Goal: Transaction & Acquisition: Download file/media

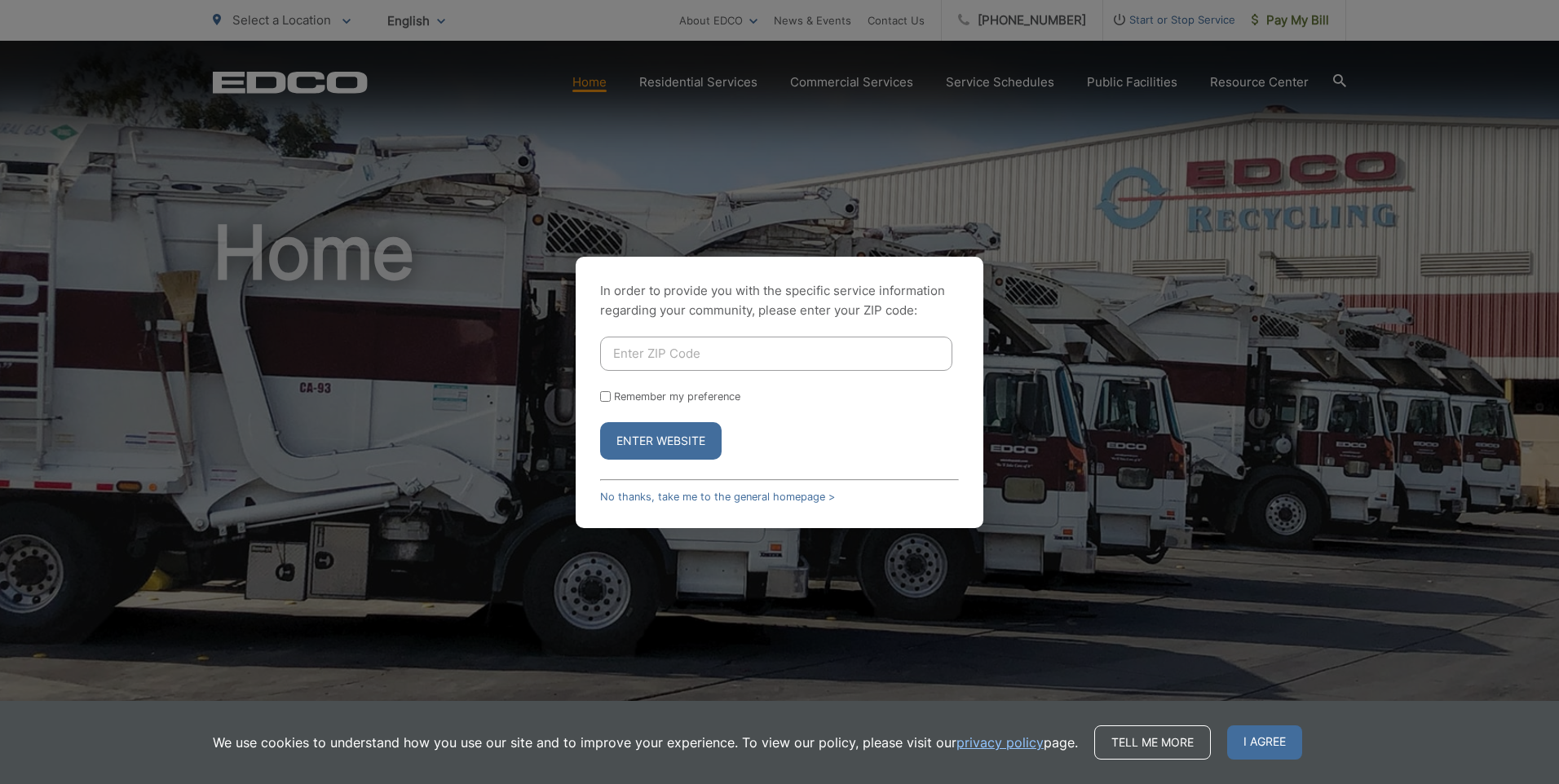
click at [739, 364] on input "Enter ZIP Code" at bounding box center [776, 354] width 352 height 35
type input "91945"
click at [653, 446] on button "Enter Website" at bounding box center [661, 441] width 122 height 37
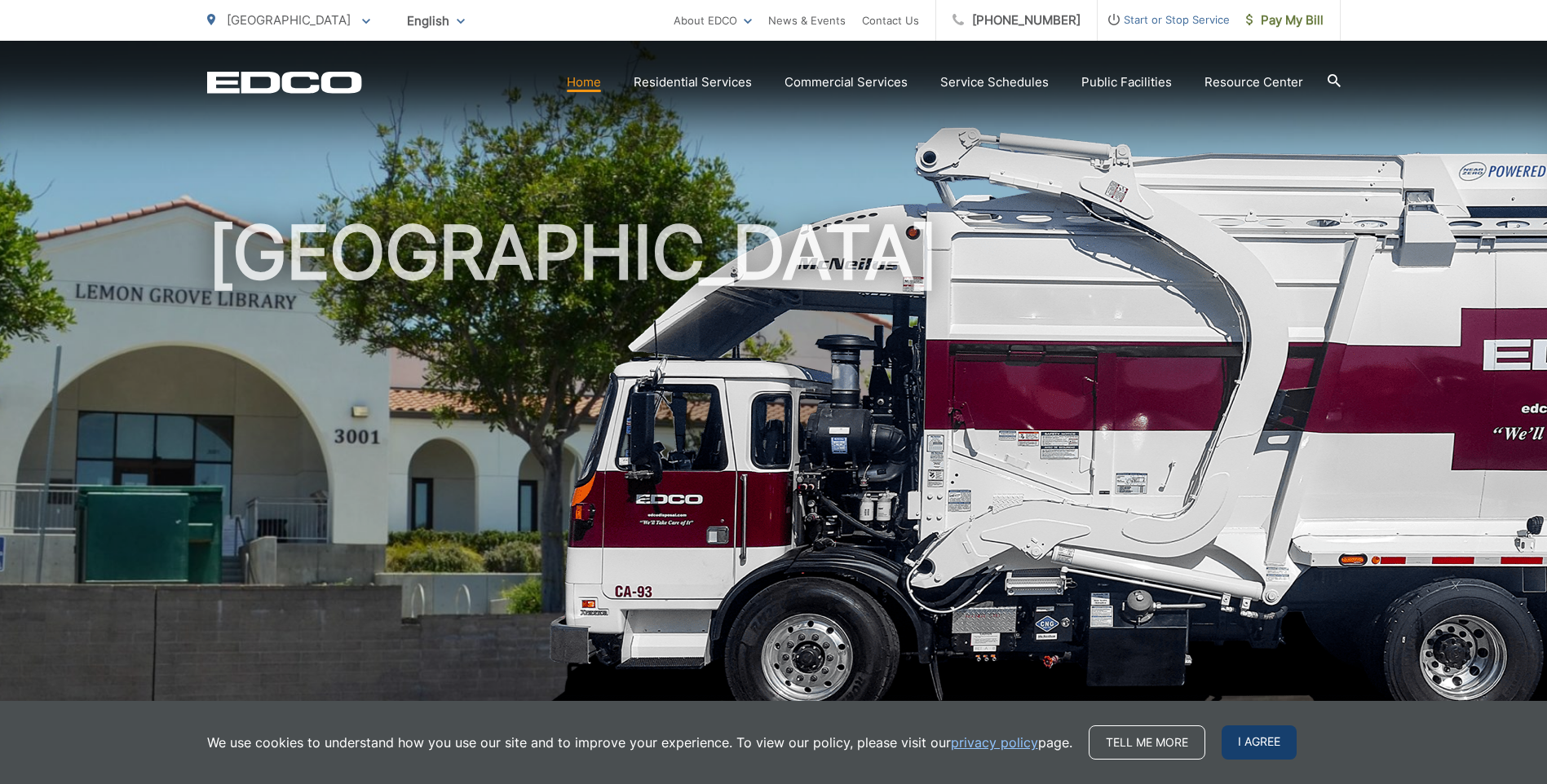
click at [1272, 747] on span "I agree" at bounding box center [1259, 742] width 75 height 35
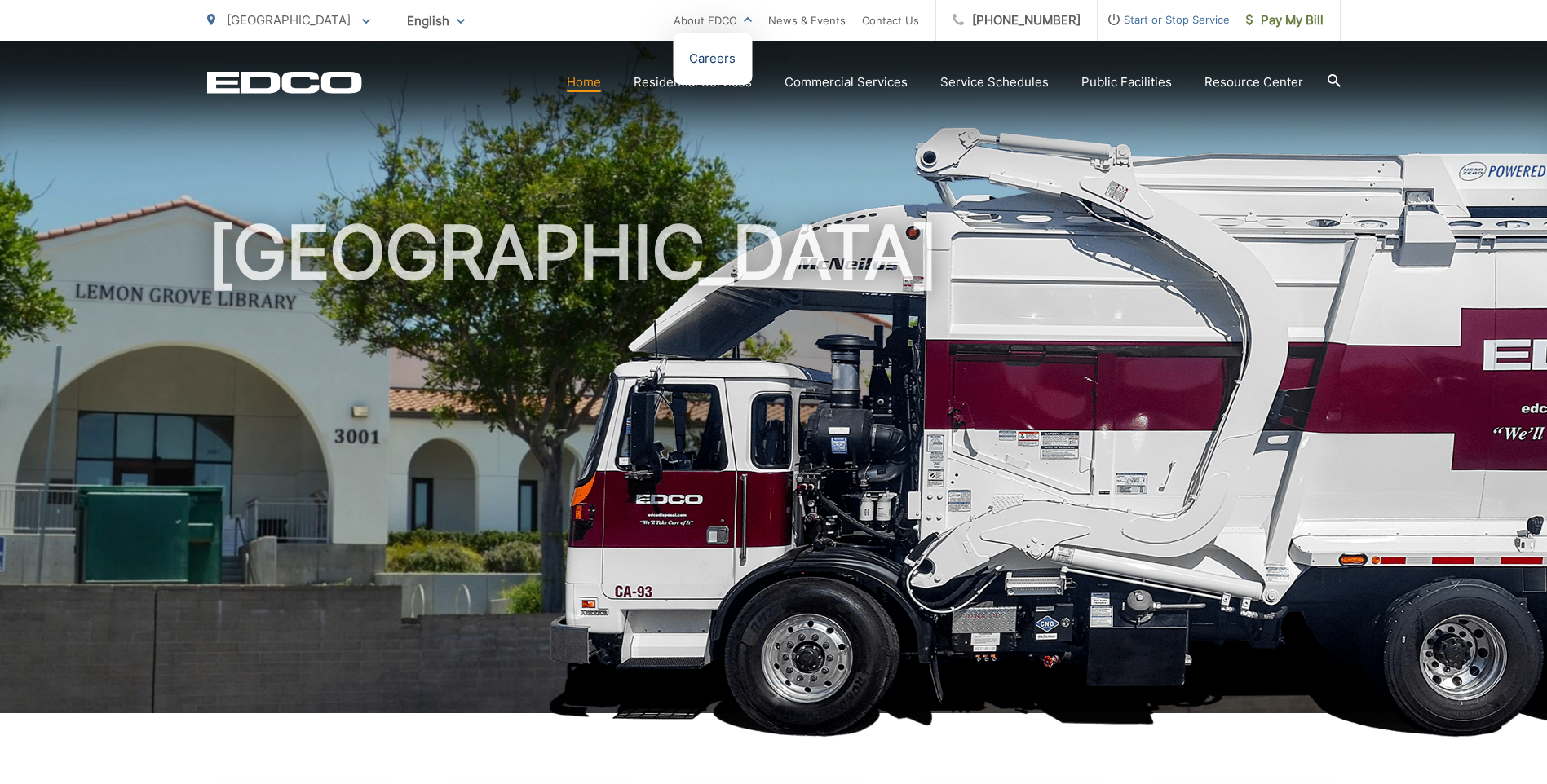
click at [735, 63] on link "Careers" at bounding box center [712, 59] width 46 height 20
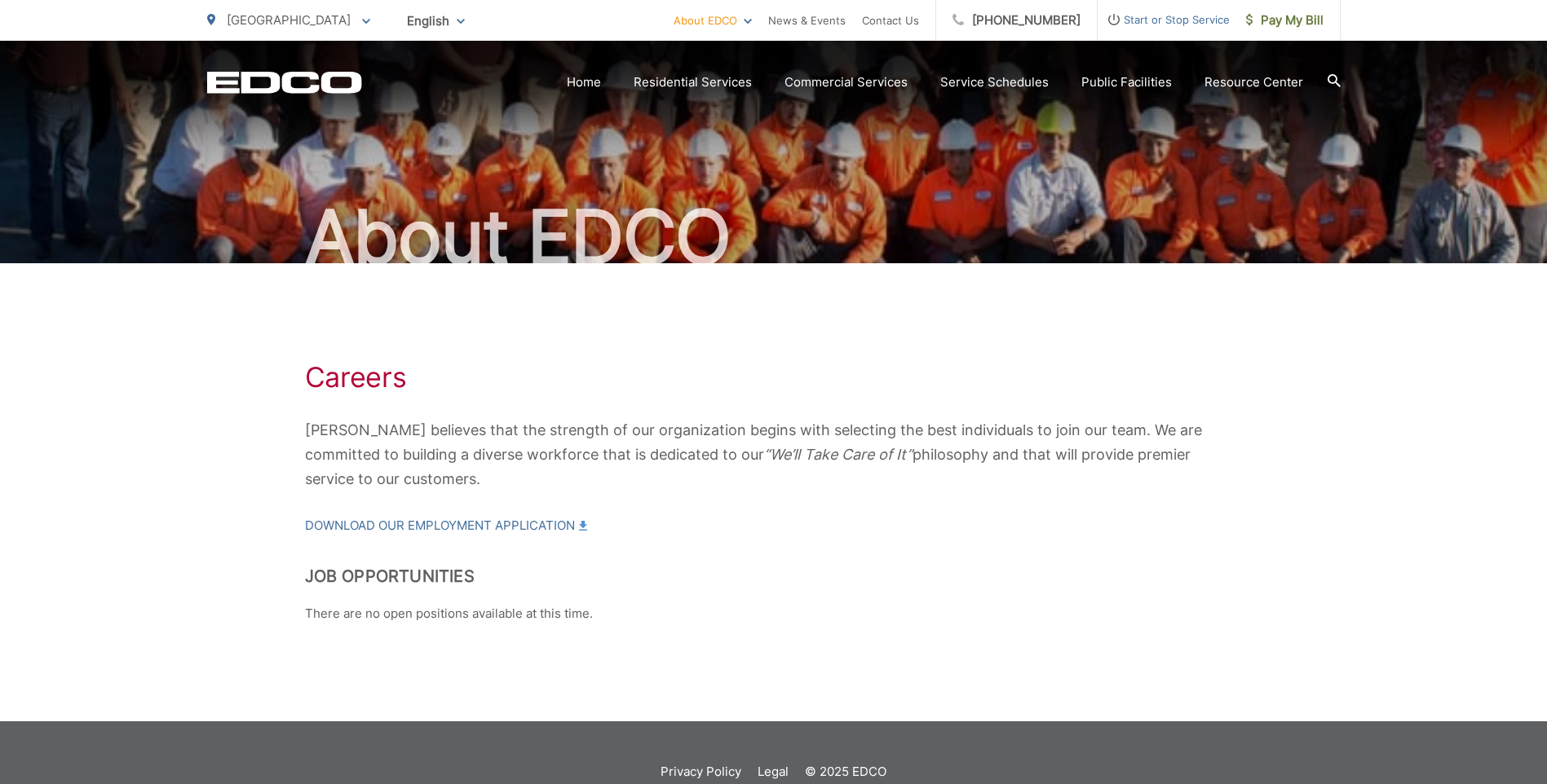
scroll to position [82, 0]
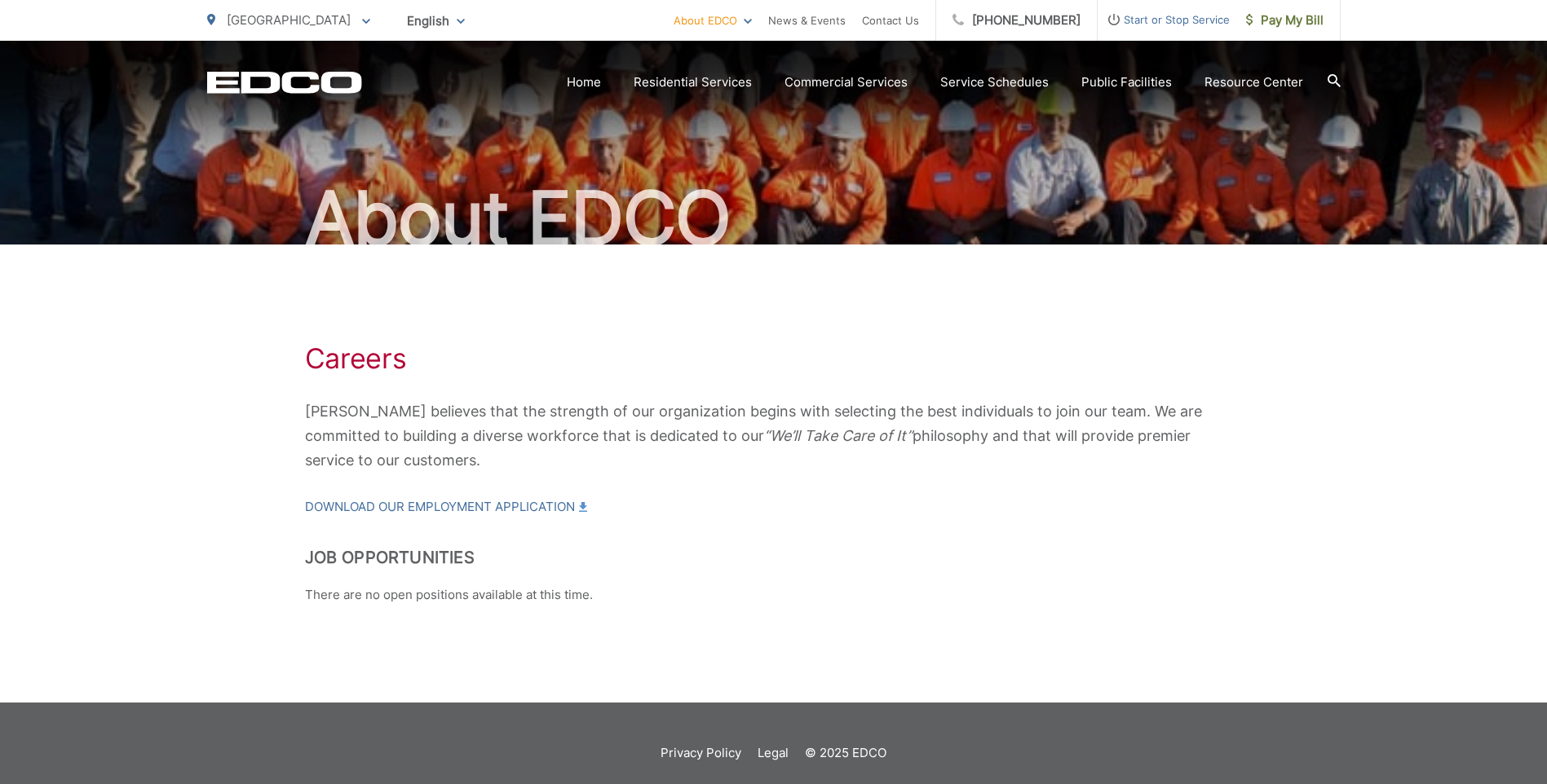
click at [352, 363] on h1 "Careers" at bounding box center [774, 358] width 938 height 33
click at [428, 508] on link "Download our Employment Application" at bounding box center [446, 507] width 282 height 20
